Goal: Use online tool/utility: Utilize a website feature to perform a specific function

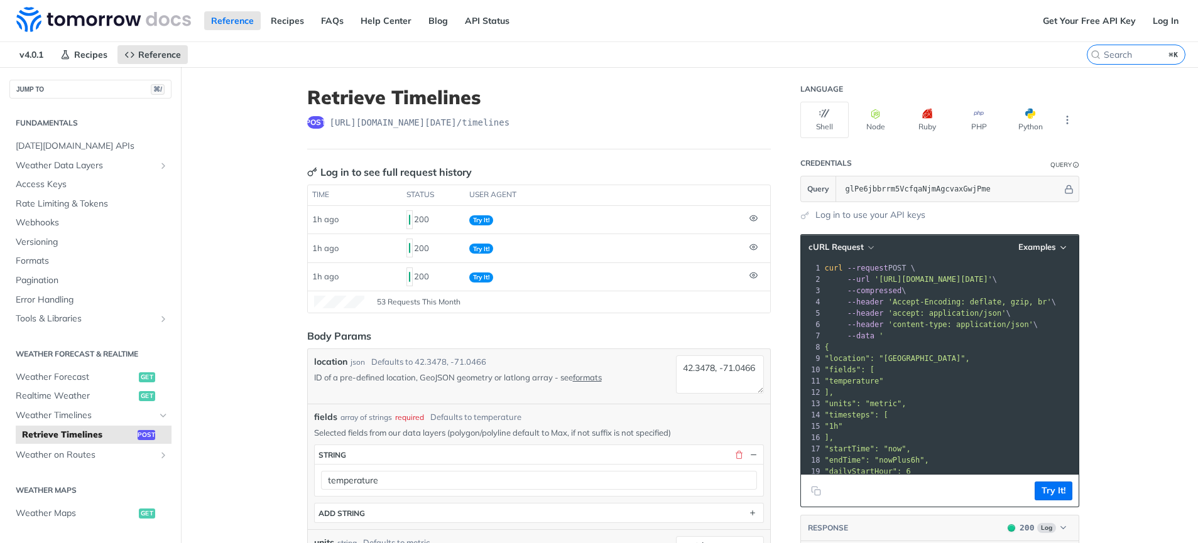
scroll to position [319, 0]
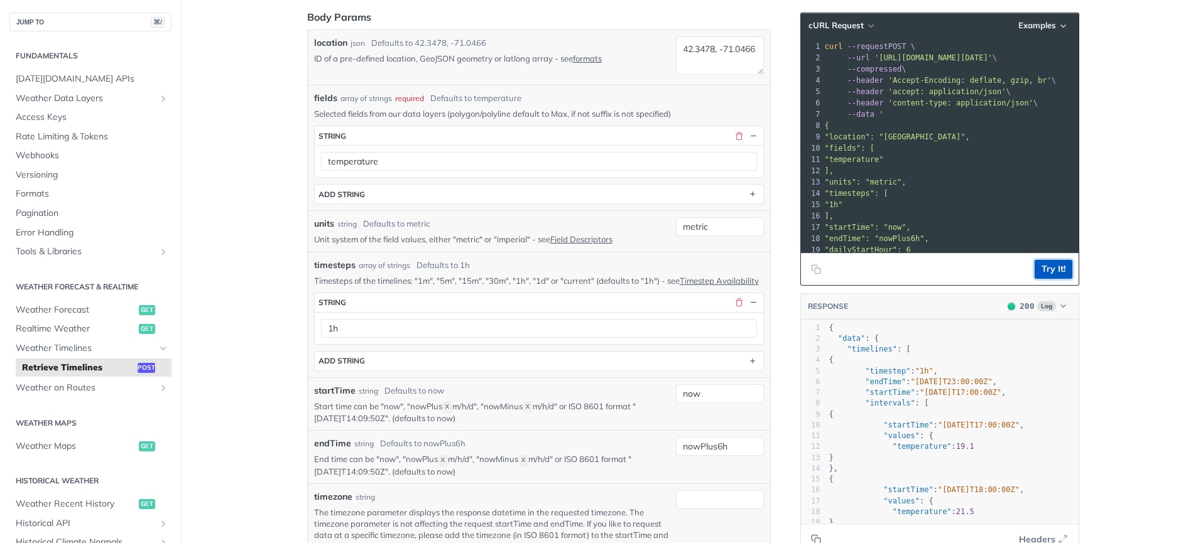
click at [1051, 273] on button "Try It!" at bounding box center [1053, 269] width 38 height 19
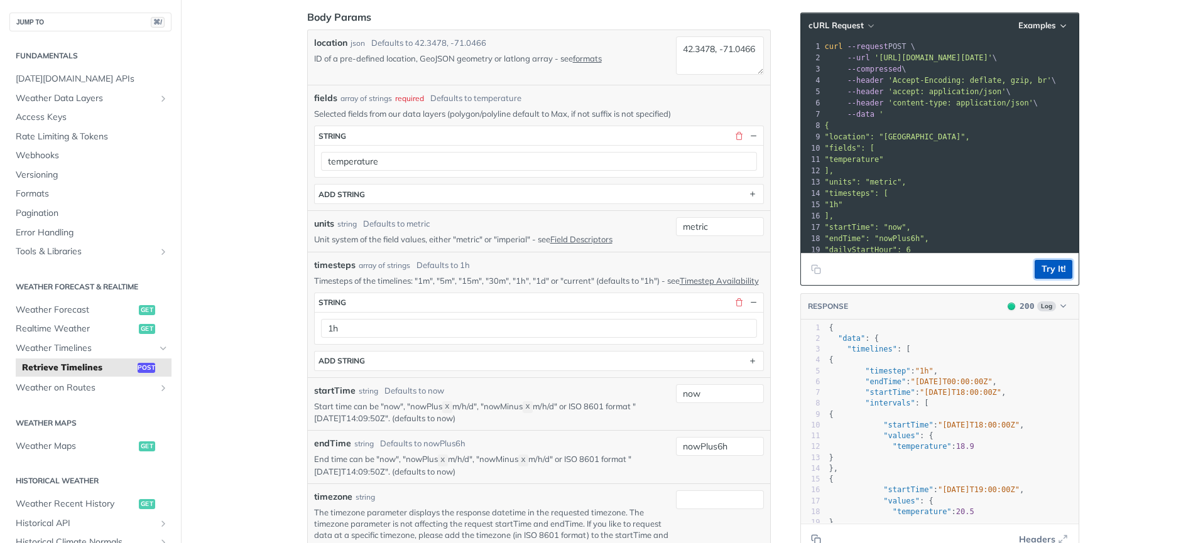
click at [1051, 273] on button "Try It!" at bounding box center [1053, 269] width 38 height 19
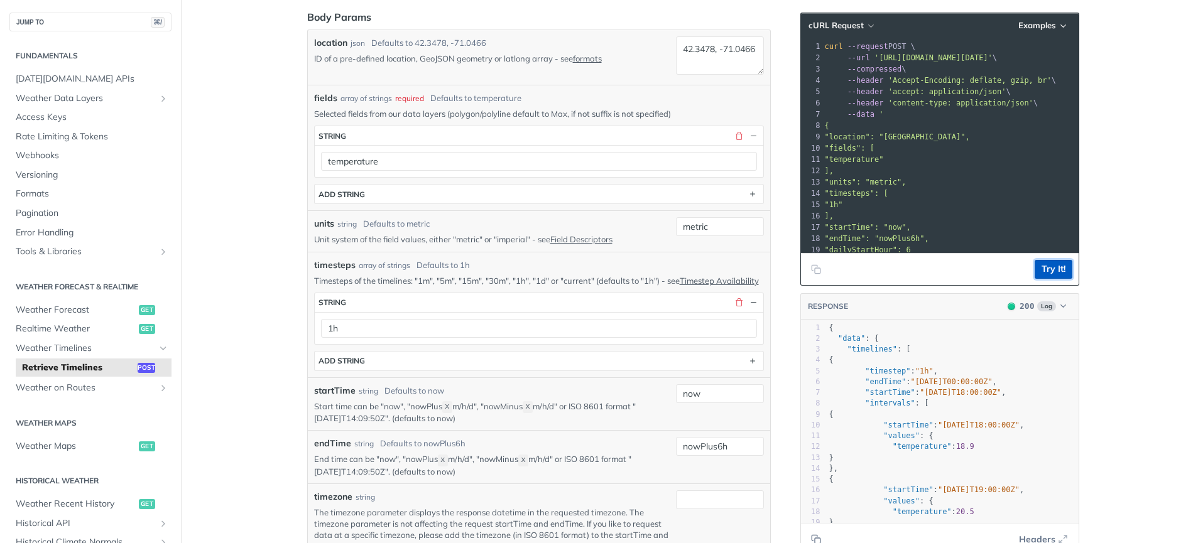
click at [1051, 273] on button "Try It!" at bounding box center [1053, 269] width 38 height 19
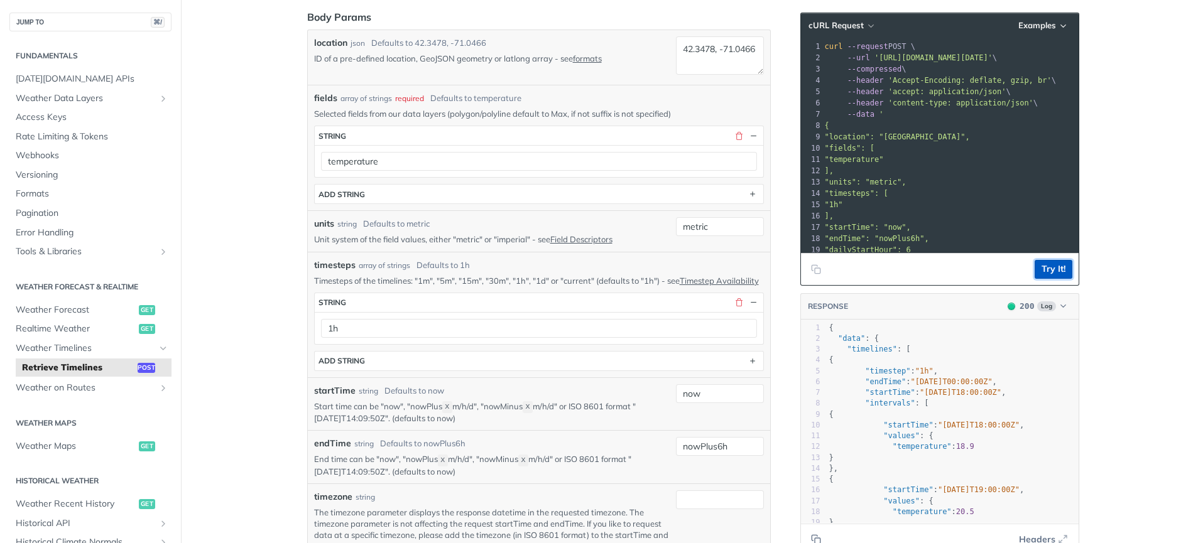
click at [1051, 273] on button "Try It!" at bounding box center [1053, 269] width 38 height 19
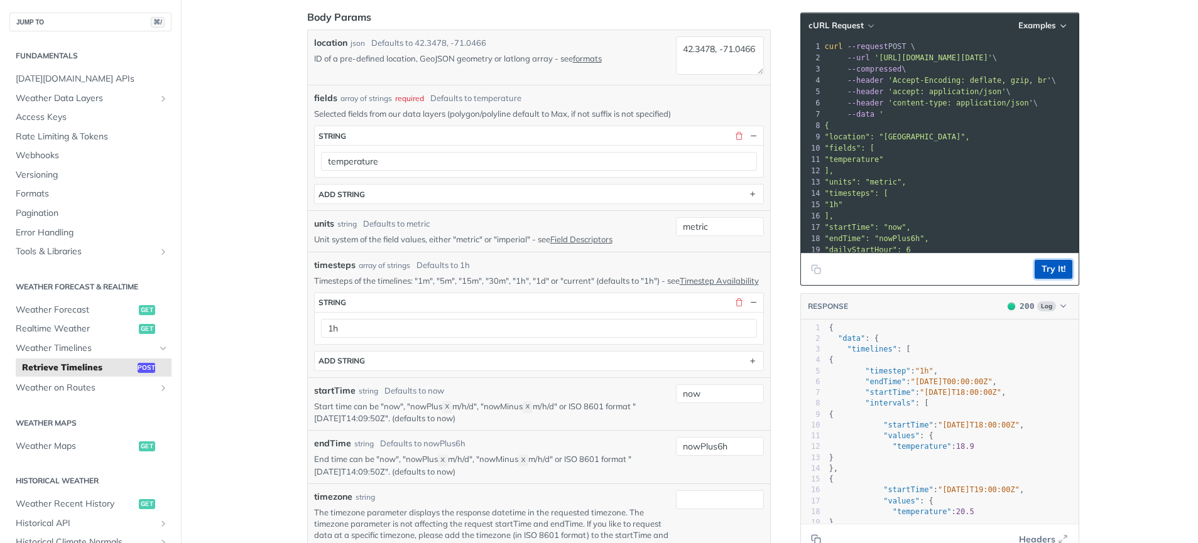
click at [1051, 273] on button "Try It!" at bounding box center [1053, 269] width 38 height 19
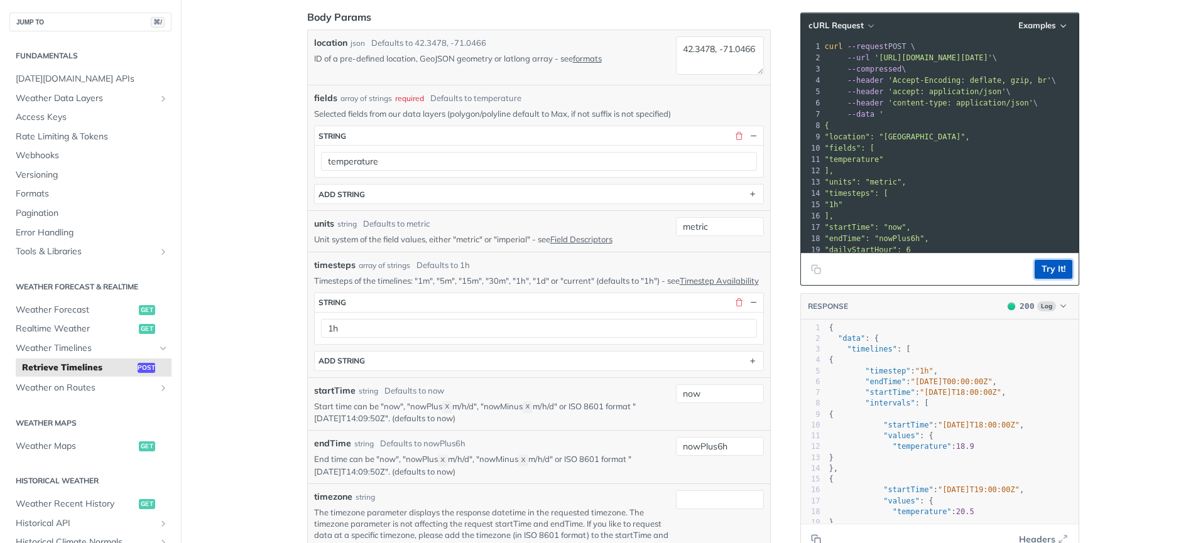
click at [1051, 273] on button "Try It!" at bounding box center [1053, 269] width 38 height 19
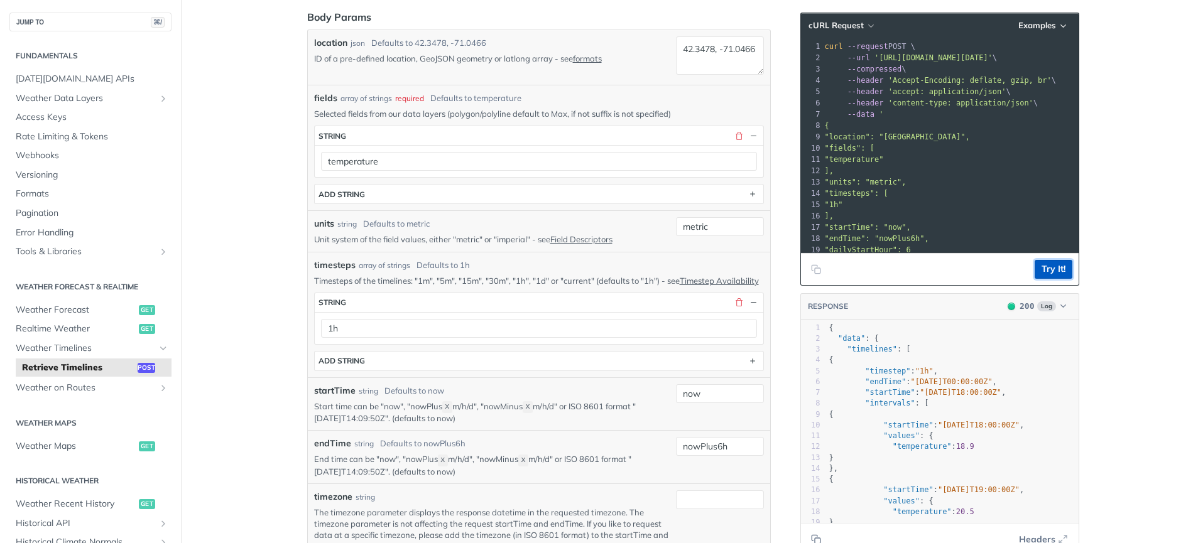
click at [1051, 273] on button "Try It!" at bounding box center [1053, 269] width 38 height 19
click at [711, 403] on input "now" at bounding box center [720, 393] width 88 height 19
type input "nowMinus150h"
click at [509, 471] on p "End time can be "now", "nowPlus X m/h/d", "nowMinus X m/h/d" or ISO 8601 format…" at bounding box center [492, 465] width 357 height 24
click at [1058, 270] on button "Try It!" at bounding box center [1053, 269] width 38 height 19
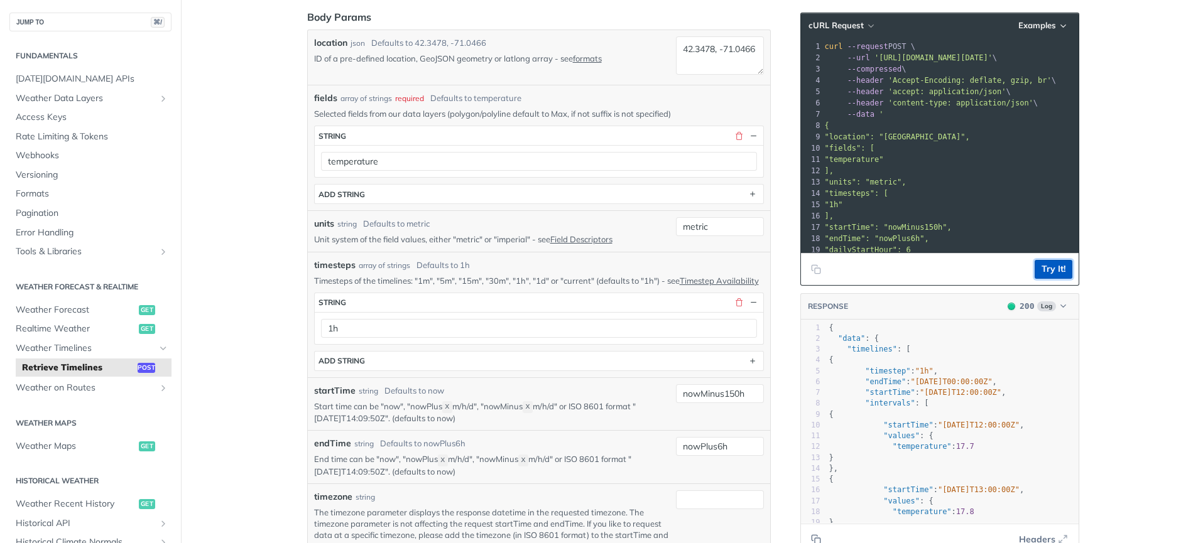
click at [1047, 269] on button "Try It!" at bounding box center [1053, 269] width 38 height 19
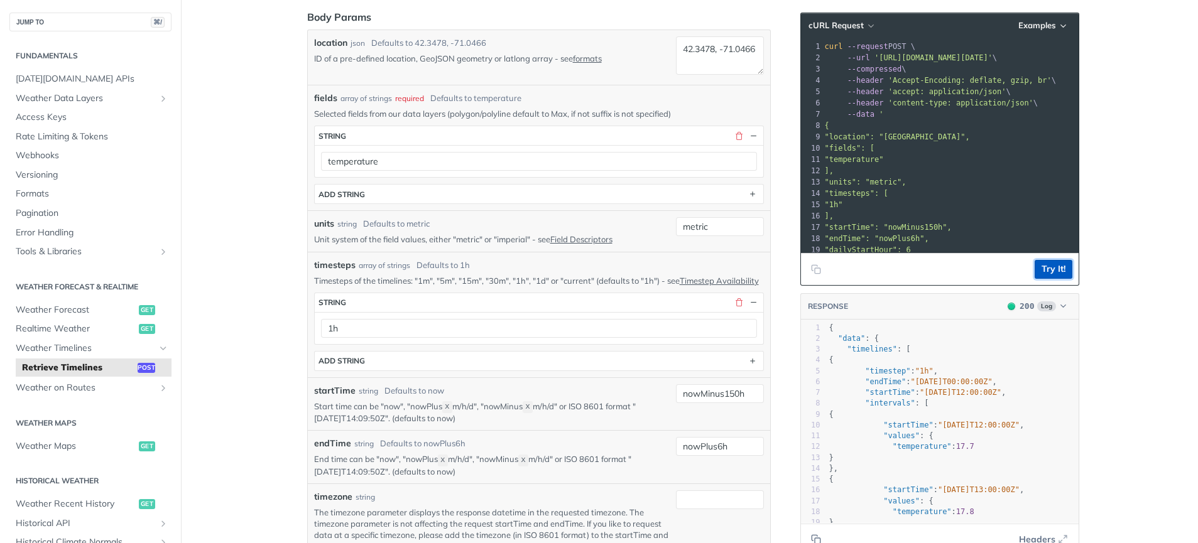
click at [1047, 269] on button "Try It!" at bounding box center [1053, 269] width 38 height 19
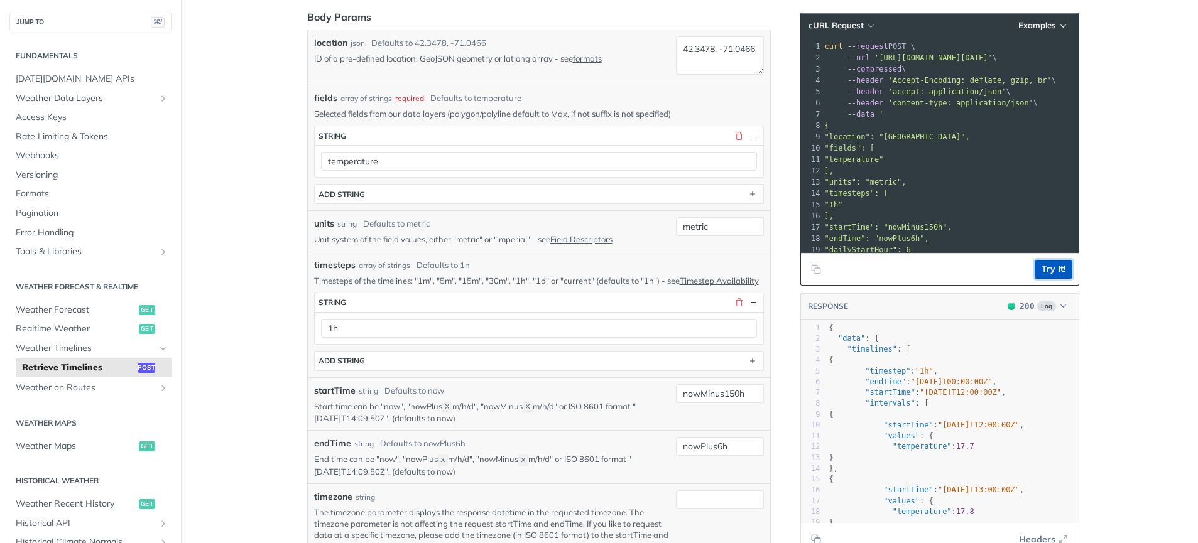
click at [1047, 269] on button "Try It!" at bounding box center [1053, 269] width 38 height 19
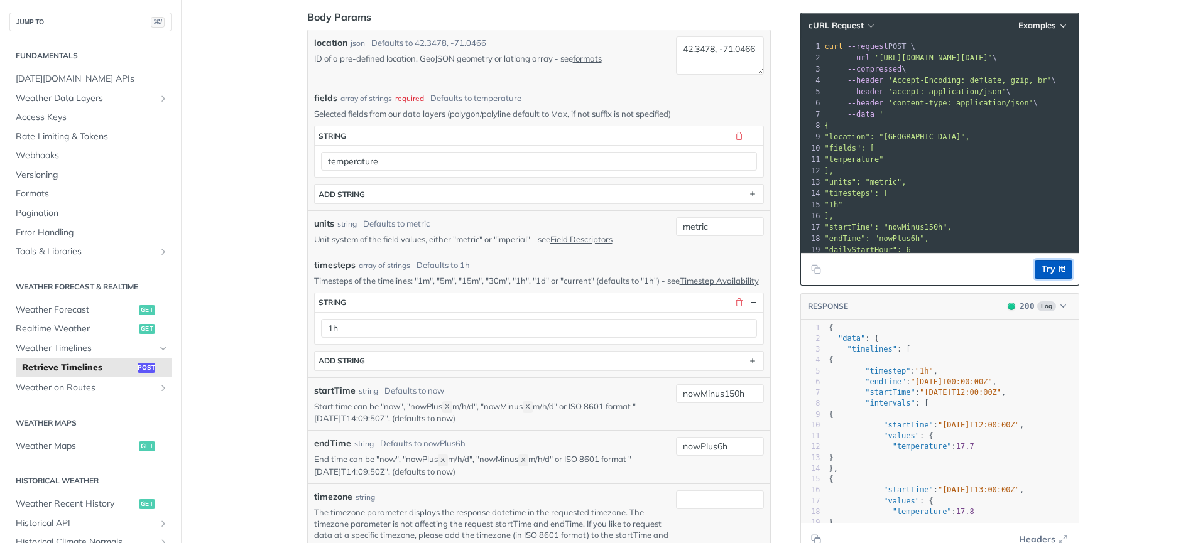
click at [1047, 269] on button "Try It!" at bounding box center [1053, 269] width 38 height 19
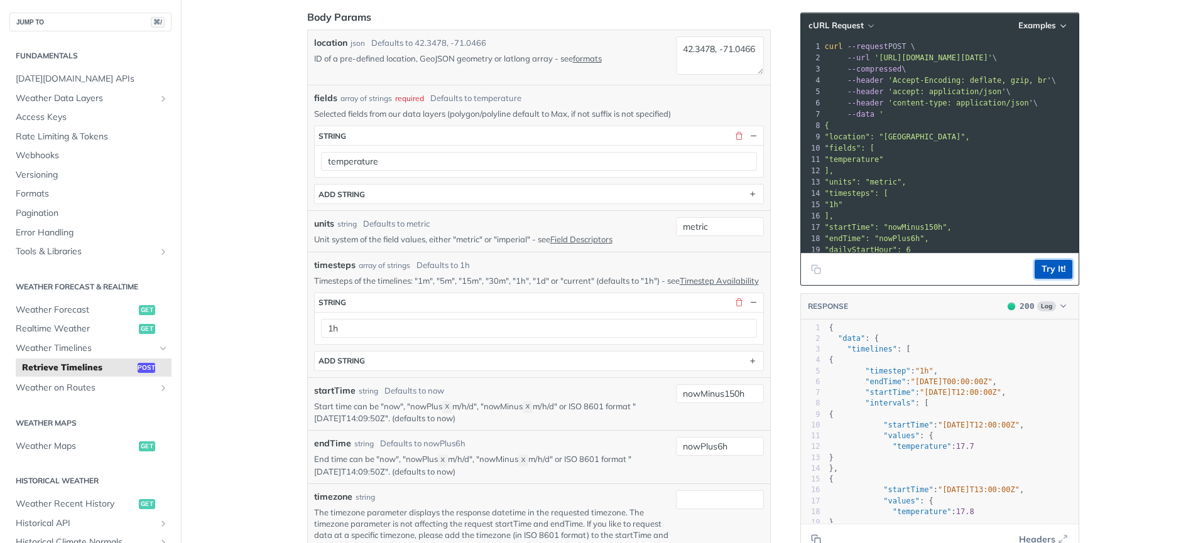
click at [1047, 269] on button "Try It!" at bounding box center [1053, 269] width 38 height 19
click at [1046, 269] on button "Try It!" at bounding box center [1053, 269] width 38 height 19
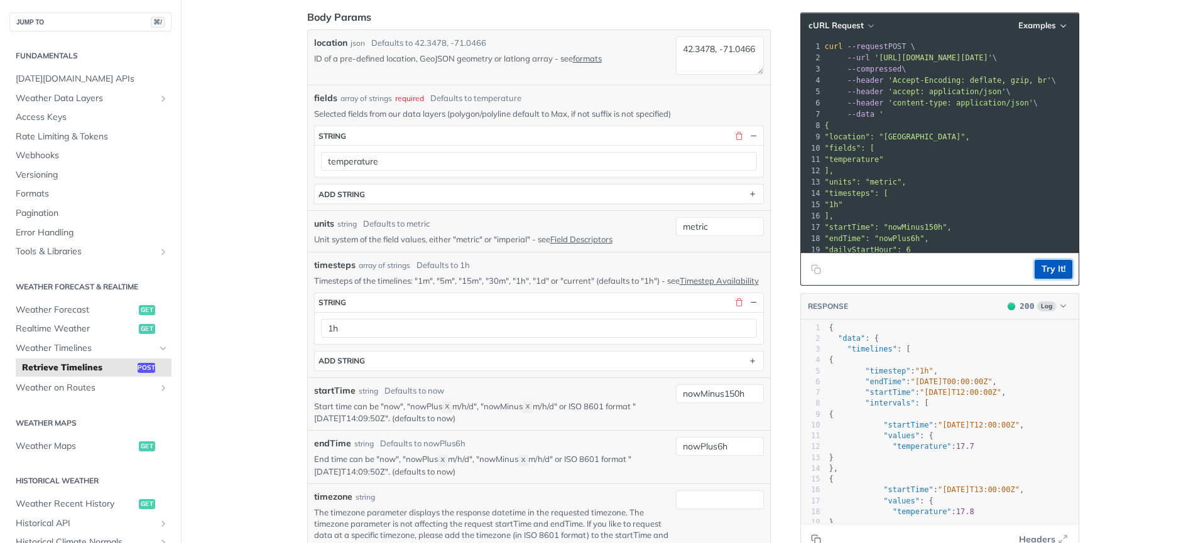
click at [1046, 269] on button "Try It!" at bounding box center [1053, 269] width 38 height 19
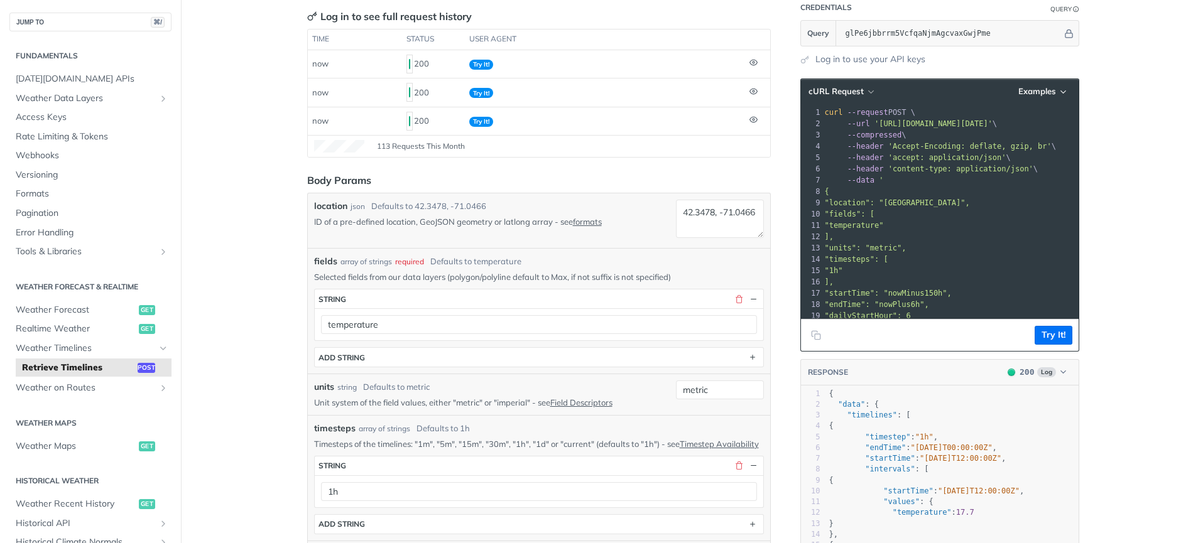
scroll to position [180, 0]
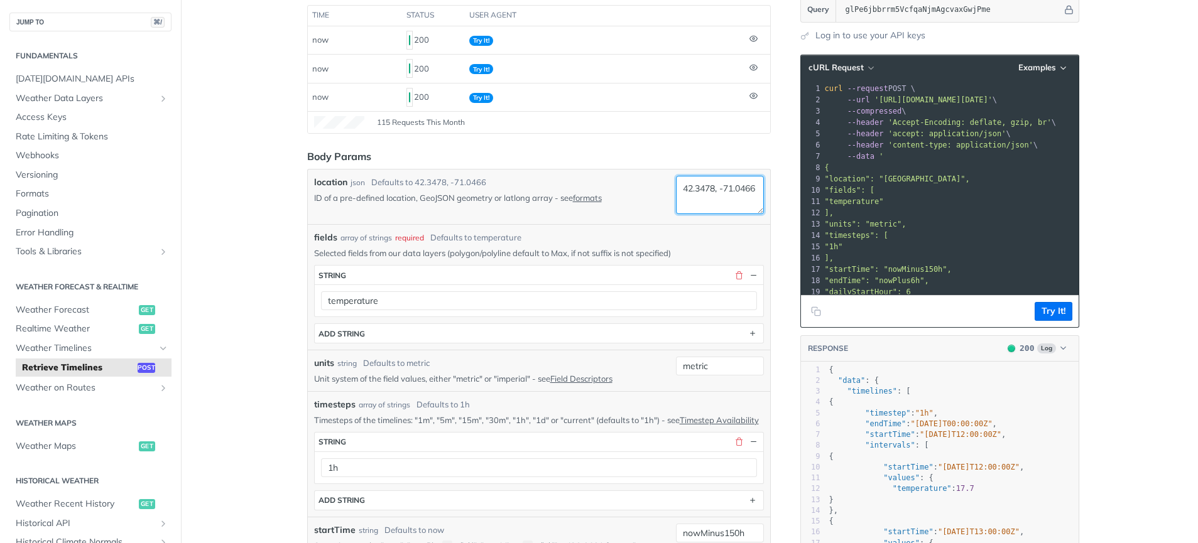
drag, startPoint x: 718, startPoint y: 200, endPoint x: 649, endPoint y: 199, distance: 68.5
click at [649, 199] on div "location json Defaults to [GEOGRAPHIC_DATA] ID of a pre-defined location, GeoJS…" at bounding box center [539, 197] width 450 height 42
type textarea "42.3478, 0.68"
click at [1040, 307] on button "Try It!" at bounding box center [1053, 311] width 38 height 19
click at [1038, 307] on button "Try It!" at bounding box center [1053, 311] width 38 height 19
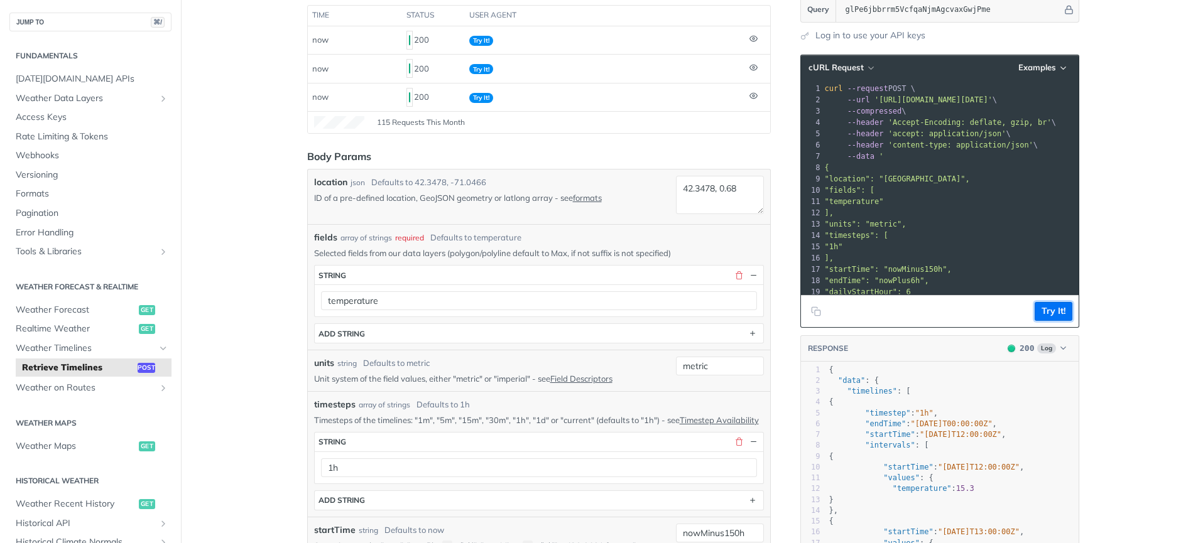
click at [1038, 307] on button "Try It!" at bounding box center [1053, 311] width 38 height 19
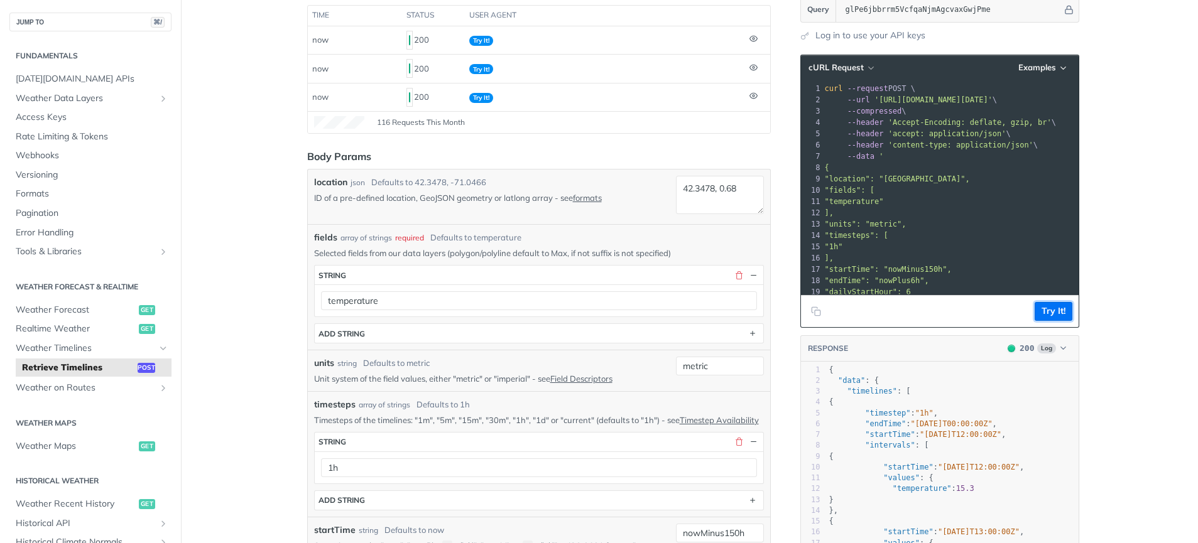
click at [1038, 307] on button "Try It!" at bounding box center [1053, 311] width 38 height 19
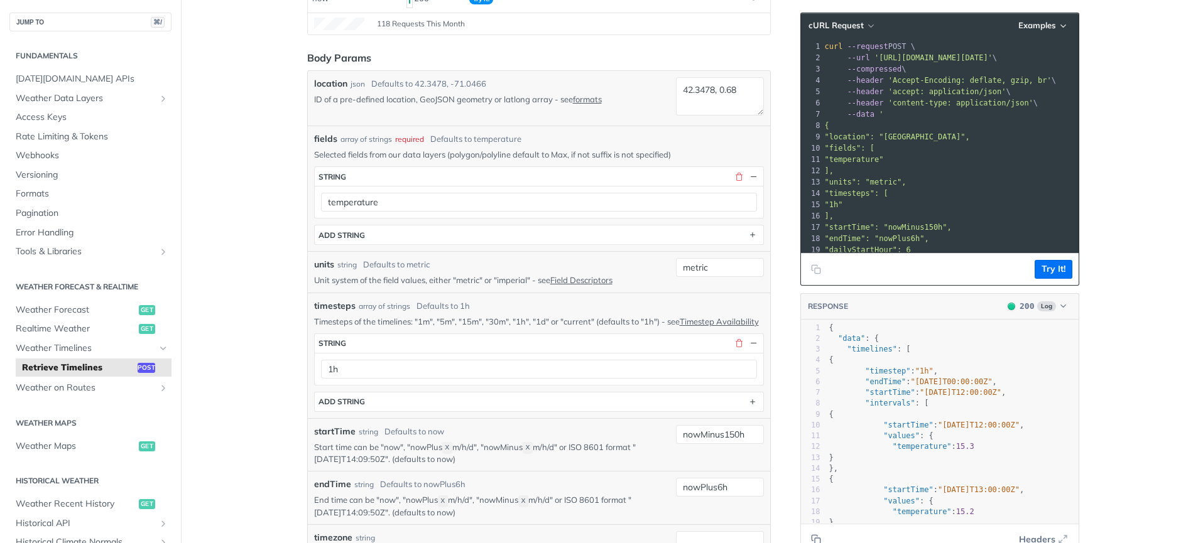
scroll to position [281, 0]
click at [733, 441] on input "nowMinus150h" at bounding box center [720, 432] width 88 height 19
click at [1046, 274] on button "Try It!" at bounding box center [1053, 269] width 38 height 19
click at [735, 441] on input "nowMinus148h" at bounding box center [720, 432] width 88 height 19
click at [1055, 266] on button "Try It!" at bounding box center [1053, 269] width 38 height 19
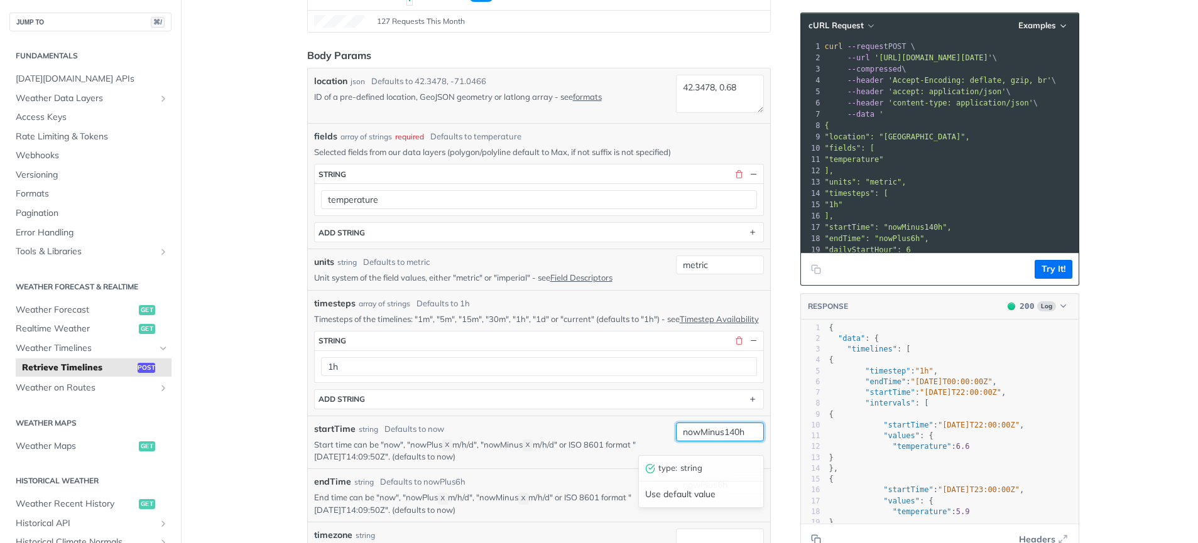
click at [732, 441] on input "nowMinus140h" at bounding box center [720, 432] width 88 height 19
click at [1044, 268] on button "Try It!" at bounding box center [1053, 269] width 38 height 19
click at [731, 441] on input "nowMinus130h" at bounding box center [720, 432] width 88 height 19
click at [1041, 265] on button "Try It!" at bounding box center [1053, 269] width 38 height 19
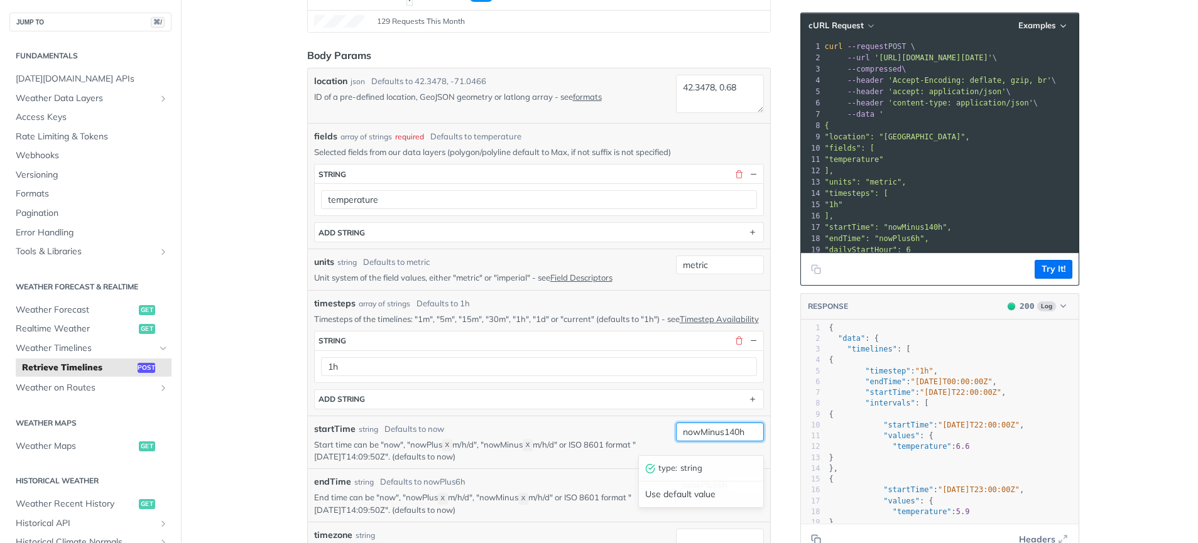
click at [730, 441] on input "nowMinus140h" at bounding box center [720, 432] width 88 height 19
click at [1058, 273] on button "Try It!" at bounding box center [1053, 269] width 38 height 19
click at [730, 441] on input "nowMinus160h" at bounding box center [720, 432] width 88 height 19
click at [1054, 264] on button "Try It!" at bounding box center [1053, 269] width 38 height 19
drag, startPoint x: 726, startPoint y: 444, endPoint x: 734, endPoint y: 444, distance: 8.2
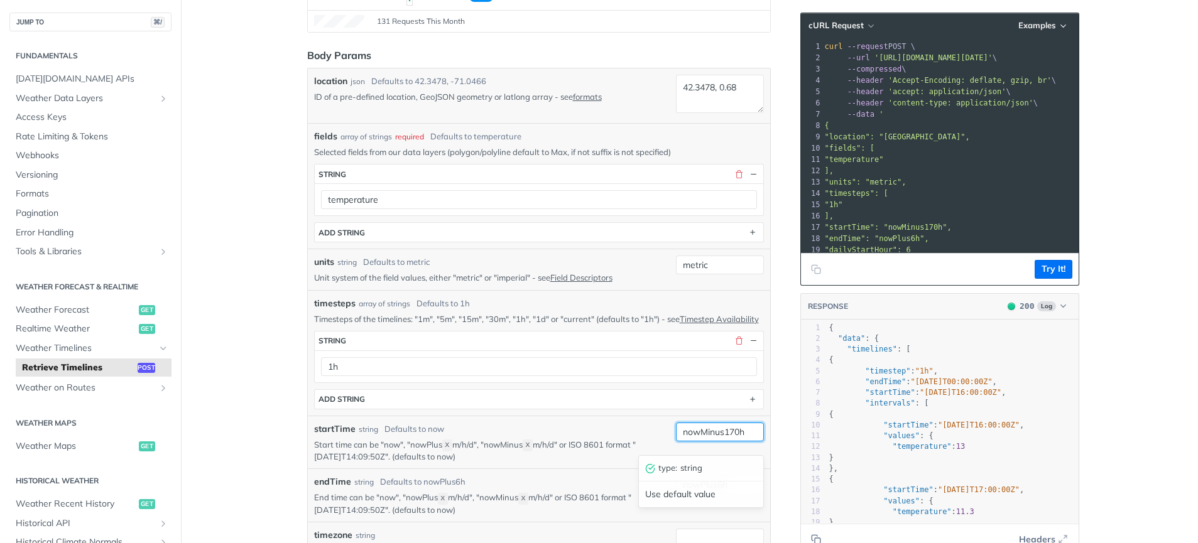
click at [734, 441] on input "nowMinus170h" at bounding box center [720, 432] width 88 height 19
click at [1048, 269] on button "Try It!" at bounding box center [1053, 269] width 38 height 19
click at [735, 441] on input "nowMinus166h" at bounding box center [720, 432] width 88 height 19
click at [1039, 269] on button "Try It!" at bounding box center [1053, 269] width 38 height 19
click at [730, 441] on input "nowMinus168h" at bounding box center [720, 432] width 88 height 19
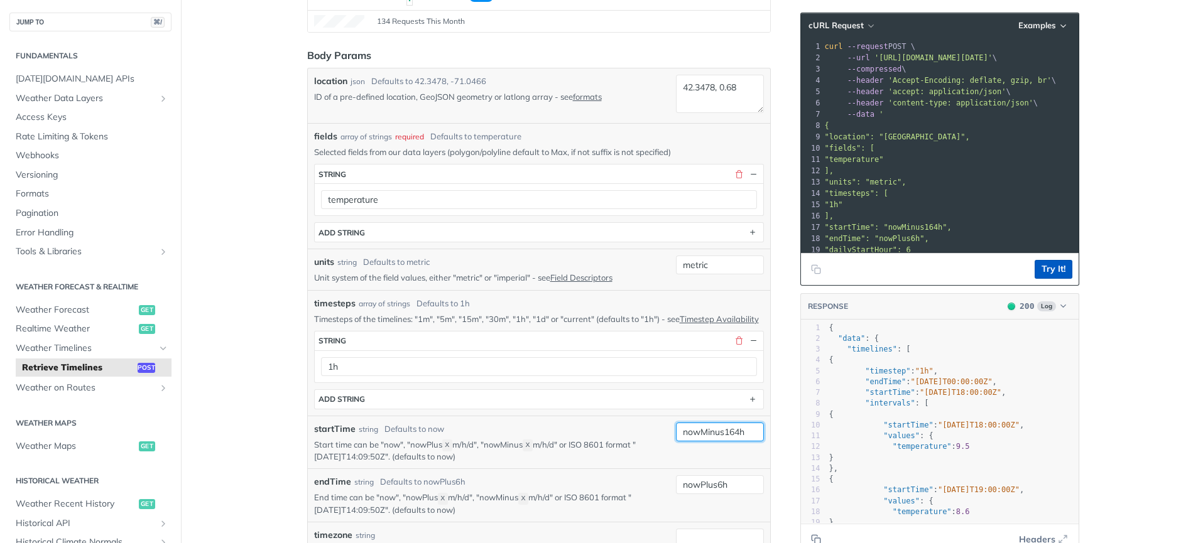
type input "nowMinus164h"
click at [1060, 272] on button "Try It!" at bounding box center [1053, 269] width 38 height 19
click at [1066, 267] on button "Try It!" at bounding box center [1053, 269] width 38 height 19
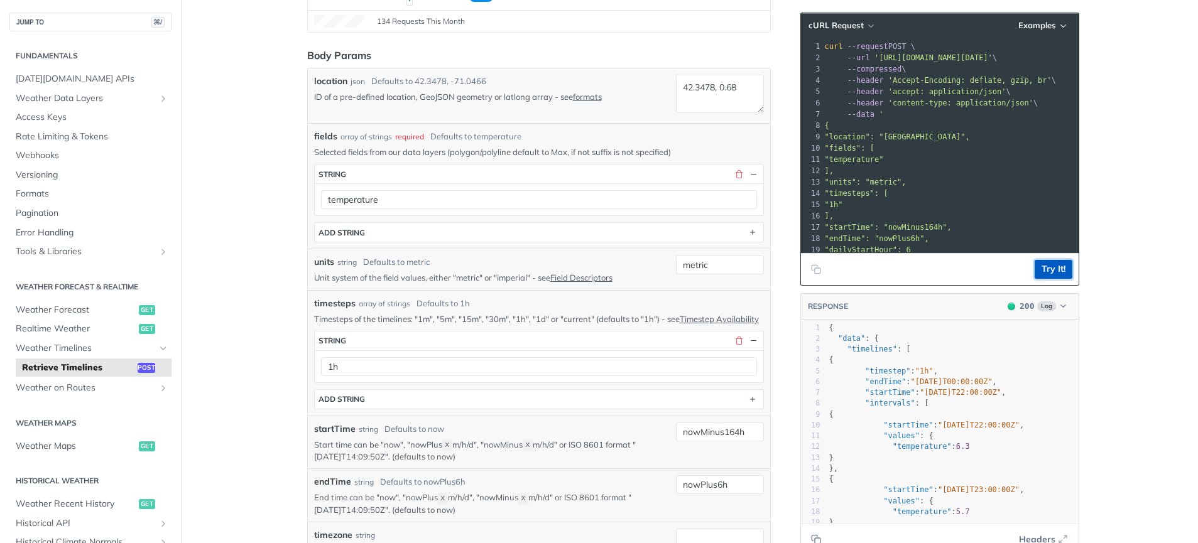
click at [1066, 267] on button "Try It!" at bounding box center [1053, 269] width 38 height 19
click at [1061, 268] on button "Try It!" at bounding box center [1053, 269] width 38 height 19
click at [1056, 268] on button "Try It!" at bounding box center [1053, 269] width 38 height 19
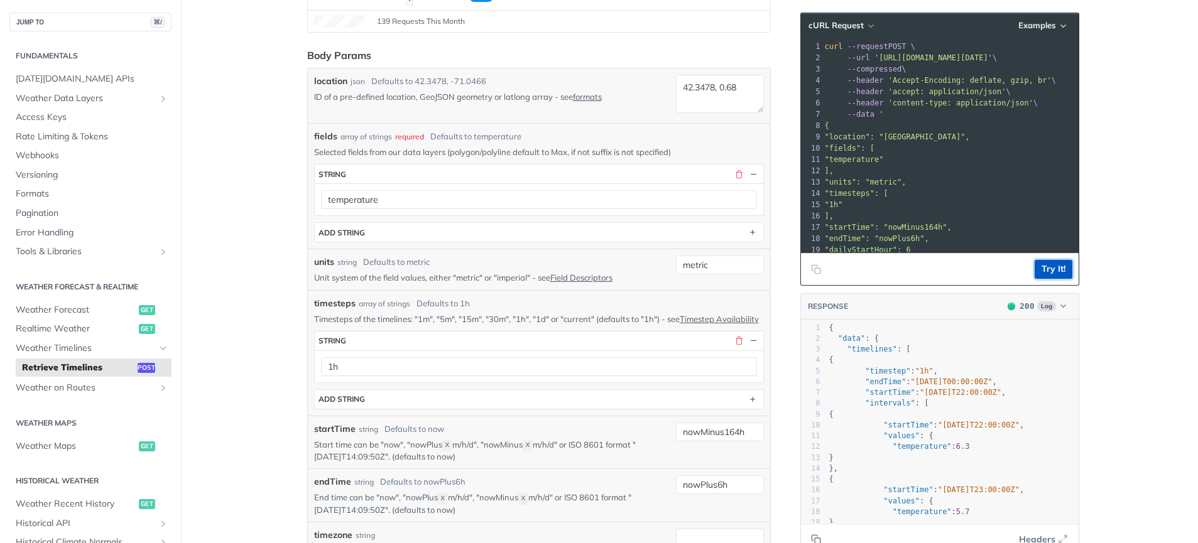
click at [1056, 268] on button "Try It!" at bounding box center [1053, 269] width 38 height 19
click at [738, 90] on textarea "42.3478, 0.68" at bounding box center [720, 94] width 88 height 38
type textarea "42.3478, 0.6846"
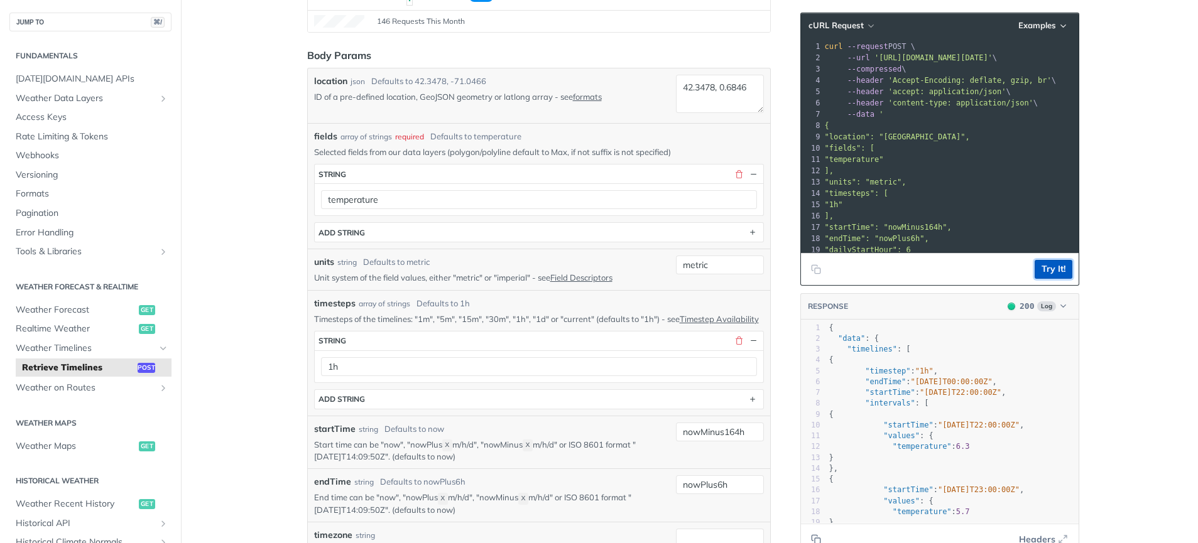
click at [1054, 273] on button "Try It!" at bounding box center [1053, 269] width 38 height 19
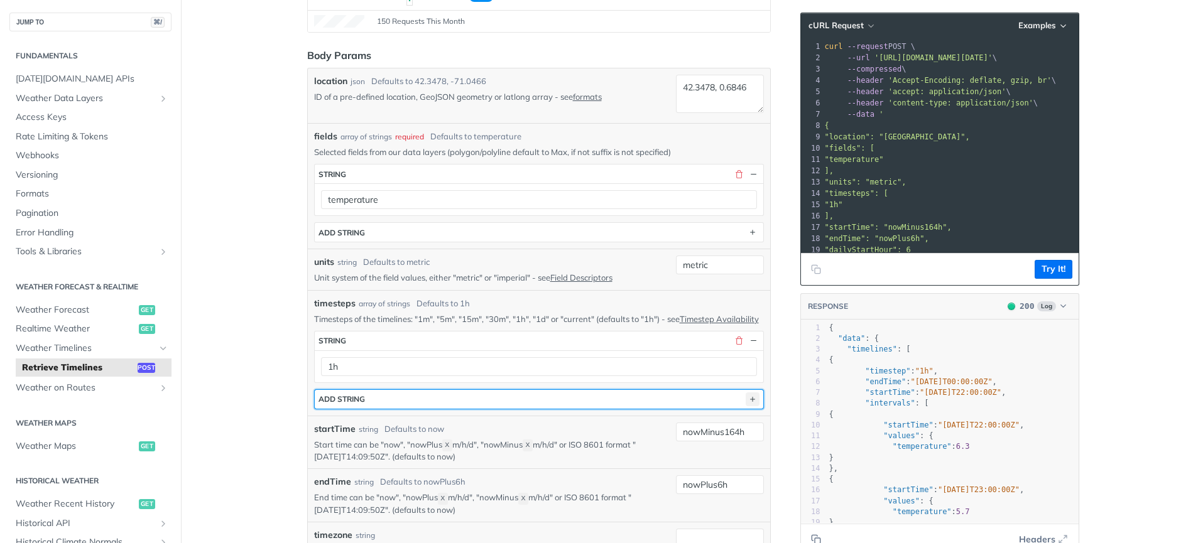
click at [745, 406] on icon "button" at bounding box center [752, 399] width 14 height 14
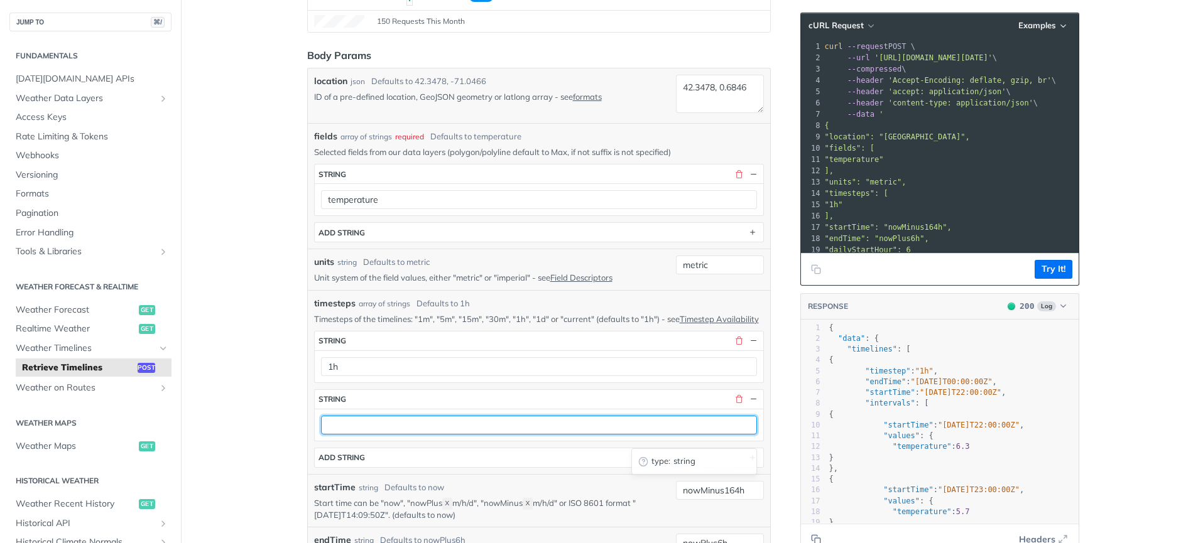
click at [344, 435] on input "text" at bounding box center [539, 425] width 436 height 19
type input "1d"
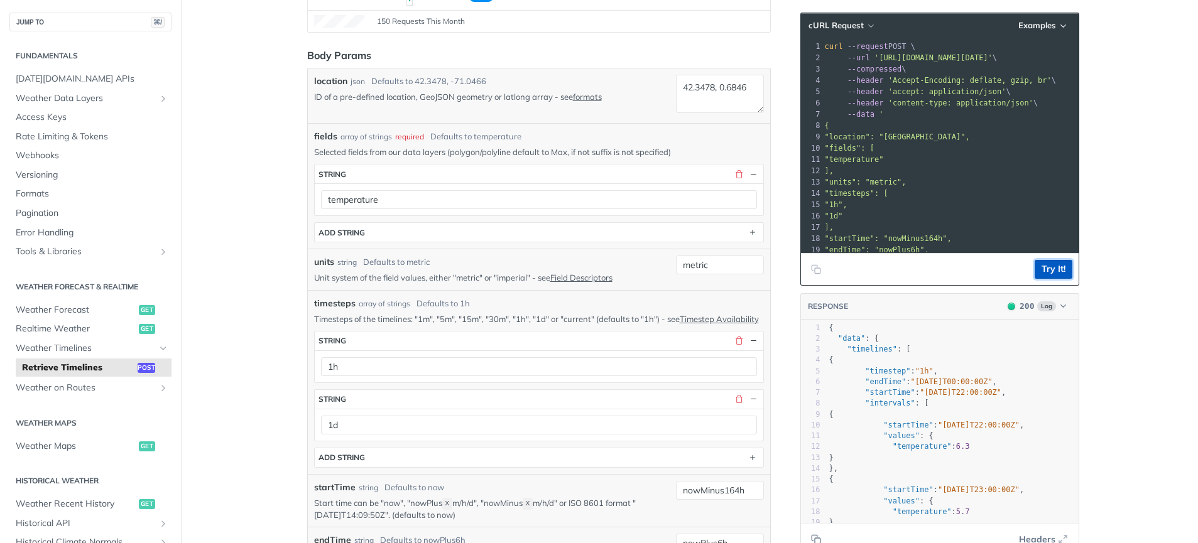
click at [1054, 264] on button "Try It!" at bounding box center [1053, 269] width 38 height 19
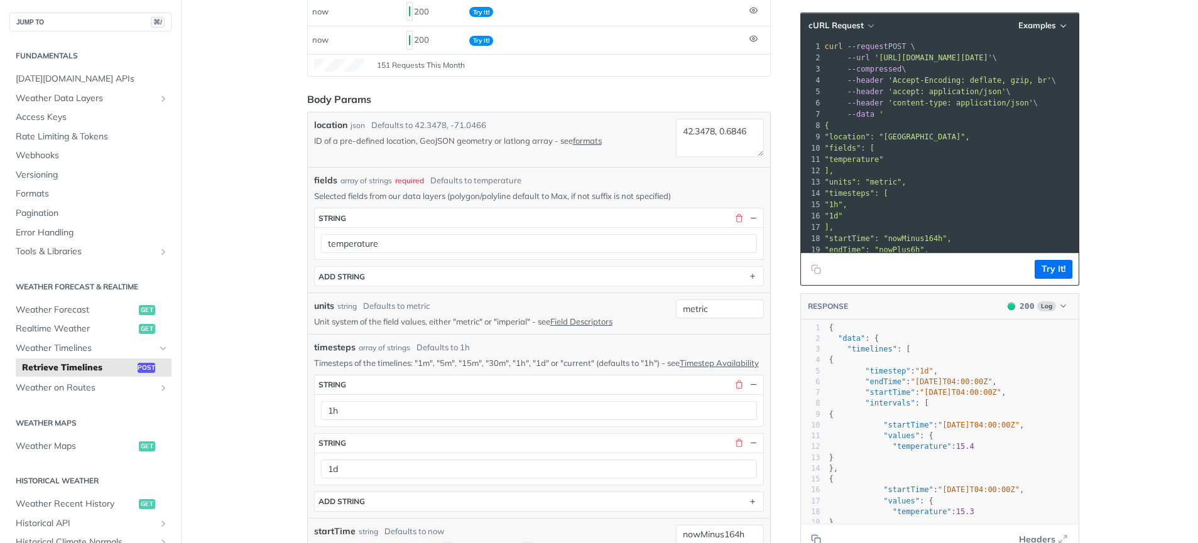
scroll to position [251, 0]
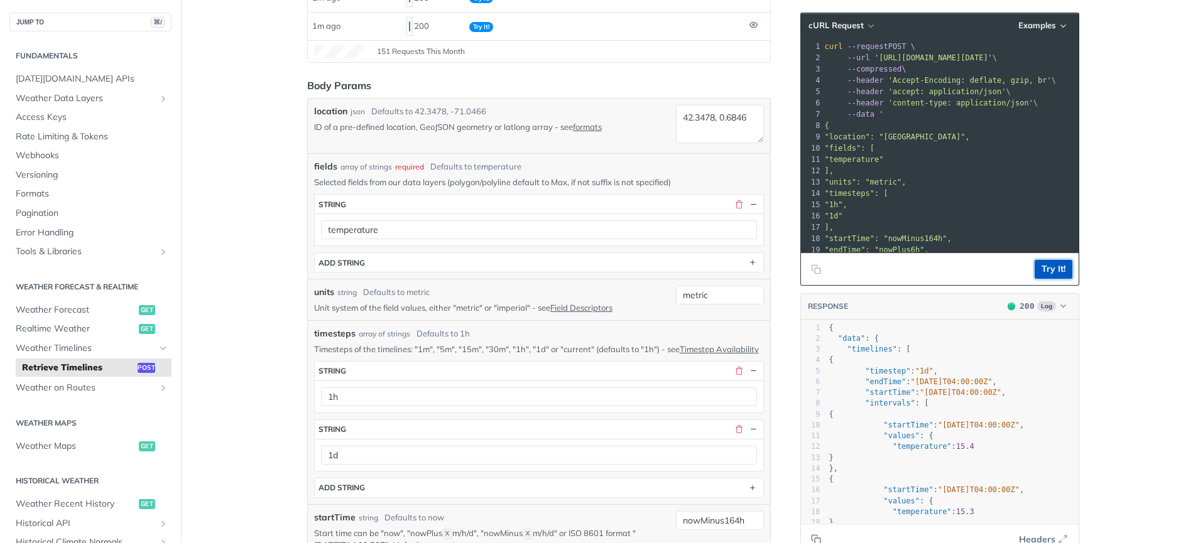
click at [1060, 274] on button "Try It!" at bounding box center [1053, 269] width 38 height 19
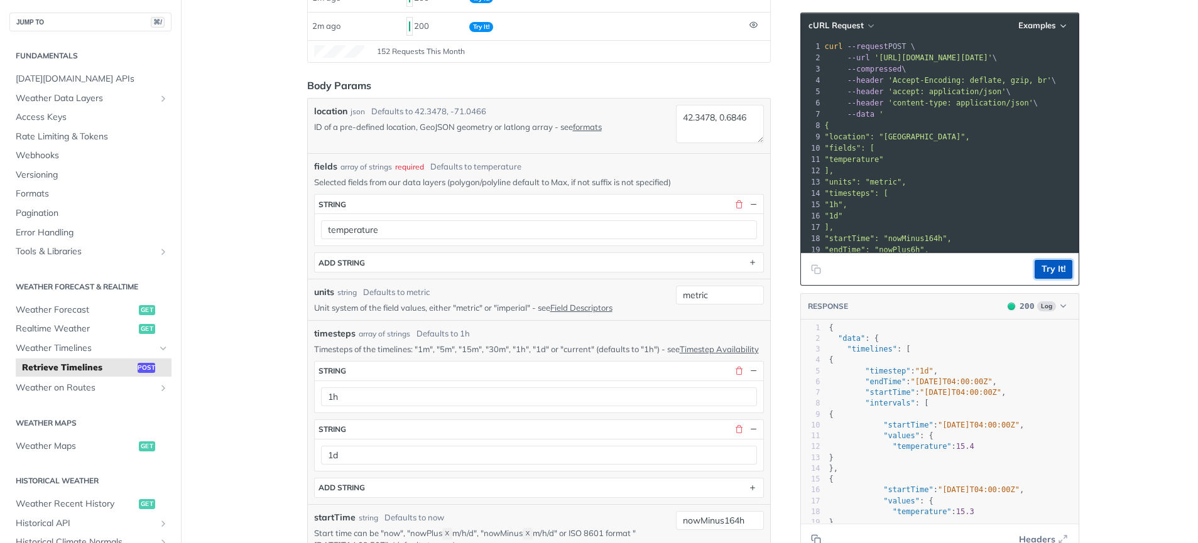
click at [1059, 274] on button "Try It!" at bounding box center [1053, 269] width 38 height 19
click at [1056, 270] on button "Try It!" at bounding box center [1053, 269] width 38 height 19
click at [1039, 267] on button "Try It!" at bounding box center [1053, 269] width 38 height 19
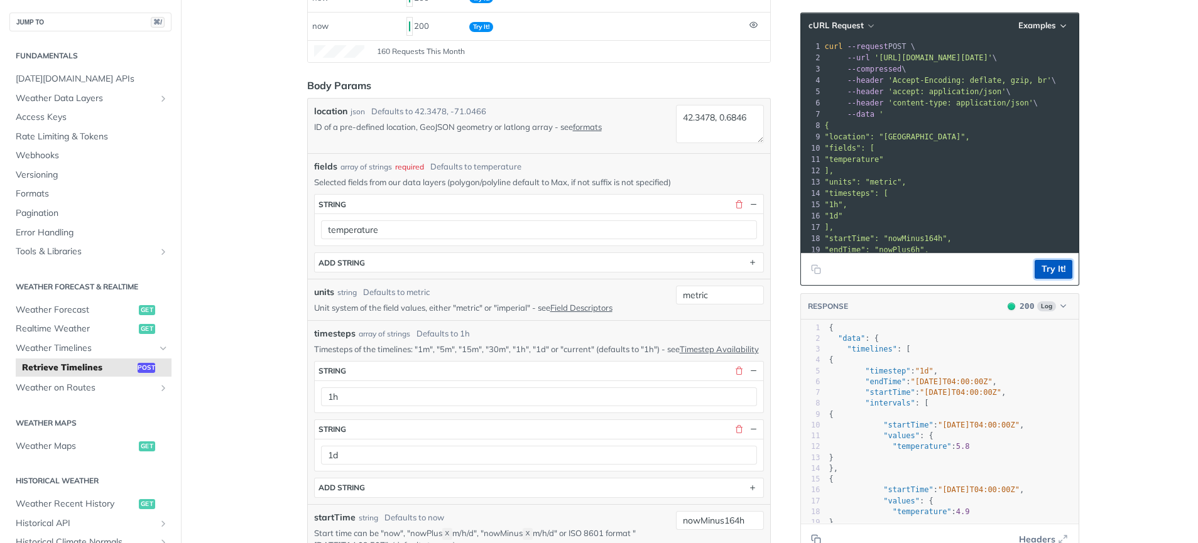
click at [1039, 267] on button "Try It!" at bounding box center [1053, 269] width 38 height 19
click at [1040, 270] on button "Try It!" at bounding box center [1053, 269] width 38 height 19
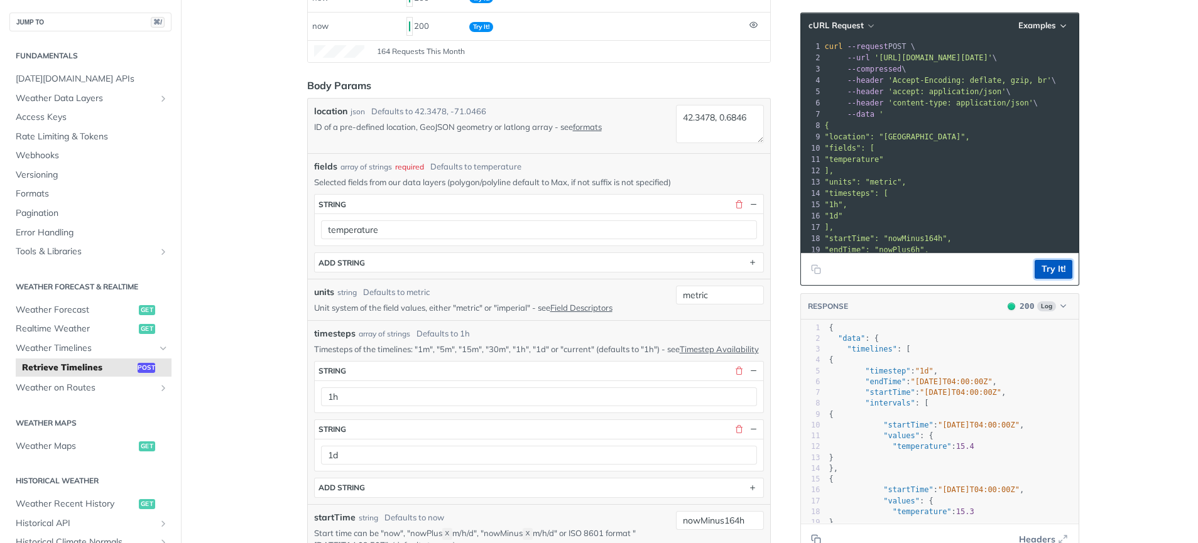
click at [1040, 270] on button "Try It!" at bounding box center [1053, 269] width 38 height 19
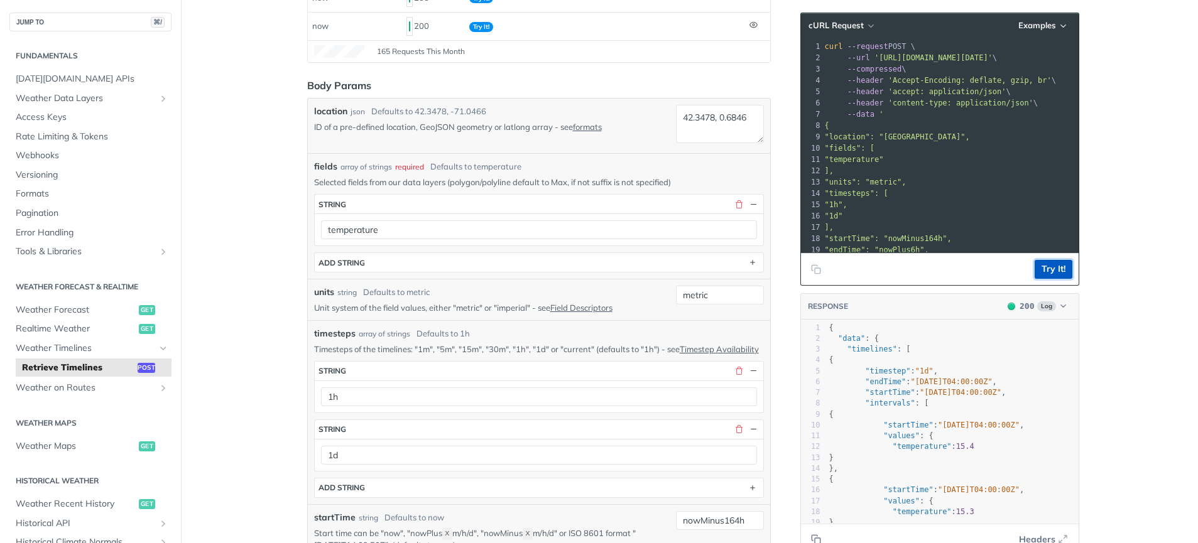
click at [1040, 270] on button "Try It!" at bounding box center [1053, 269] width 38 height 19
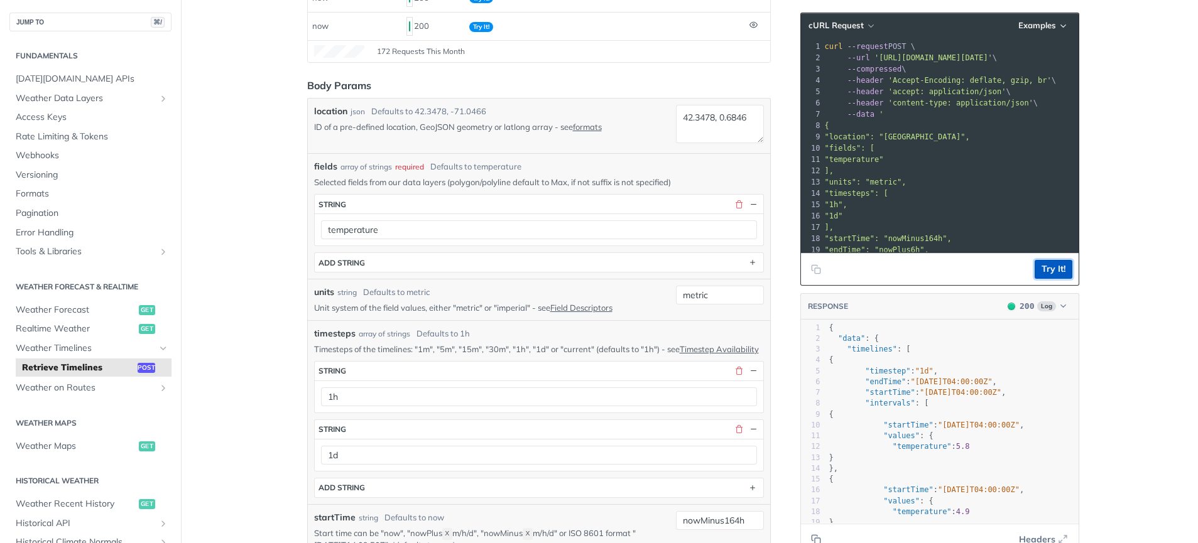
click at [1040, 270] on button "Try It!" at bounding box center [1053, 269] width 38 height 19
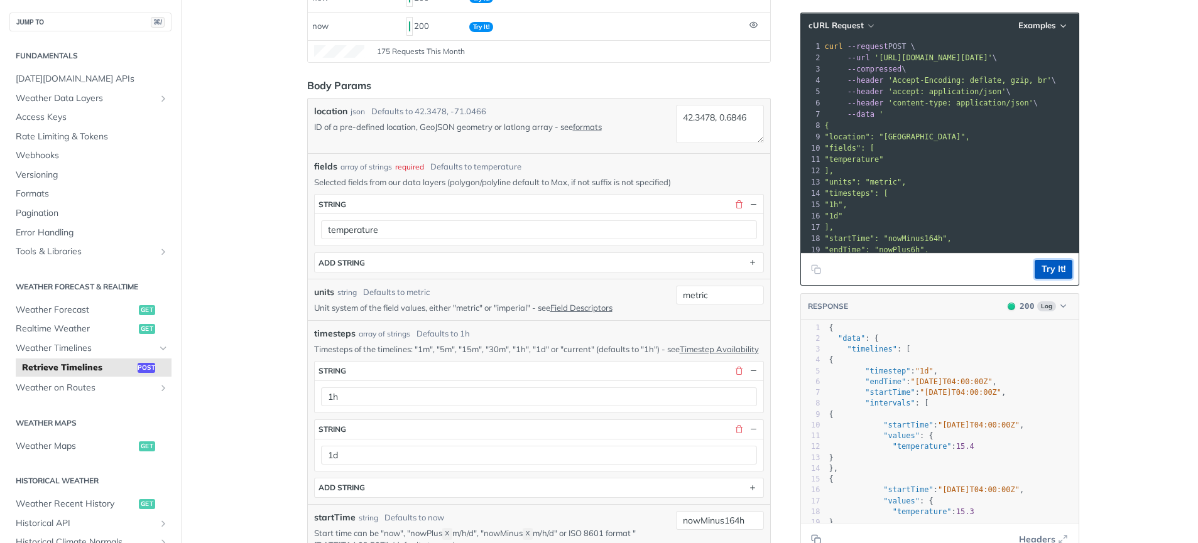
click at [1040, 270] on button "Try It!" at bounding box center [1053, 269] width 38 height 19
